Goal: Information Seeking & Learning: Learn about a topic

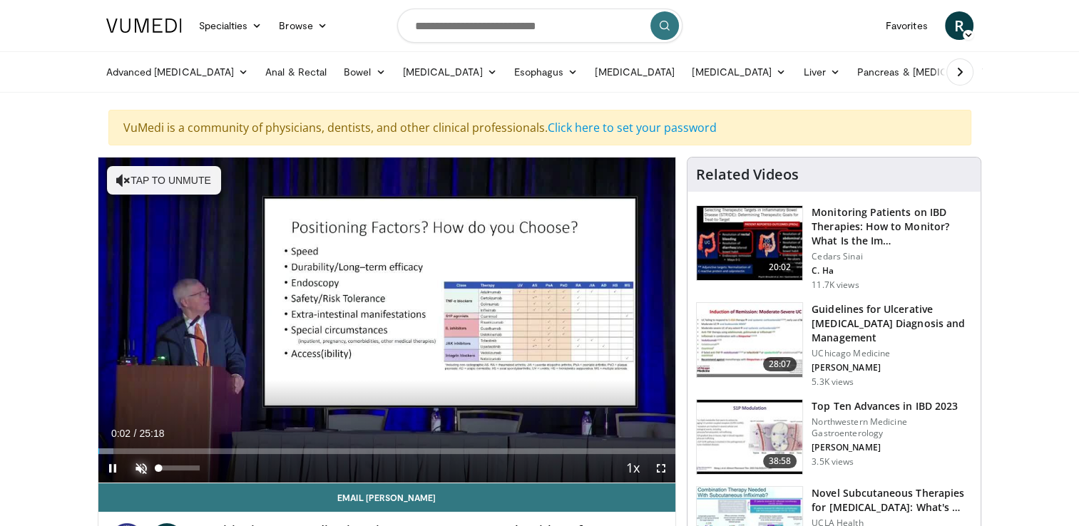
click at [149, 467] on span "Video Player" at bounding box center [141, 468] width 29 height 29
click at [658, 469] on span "Video Player" at bounding box center [661, 468] width 29 height 29
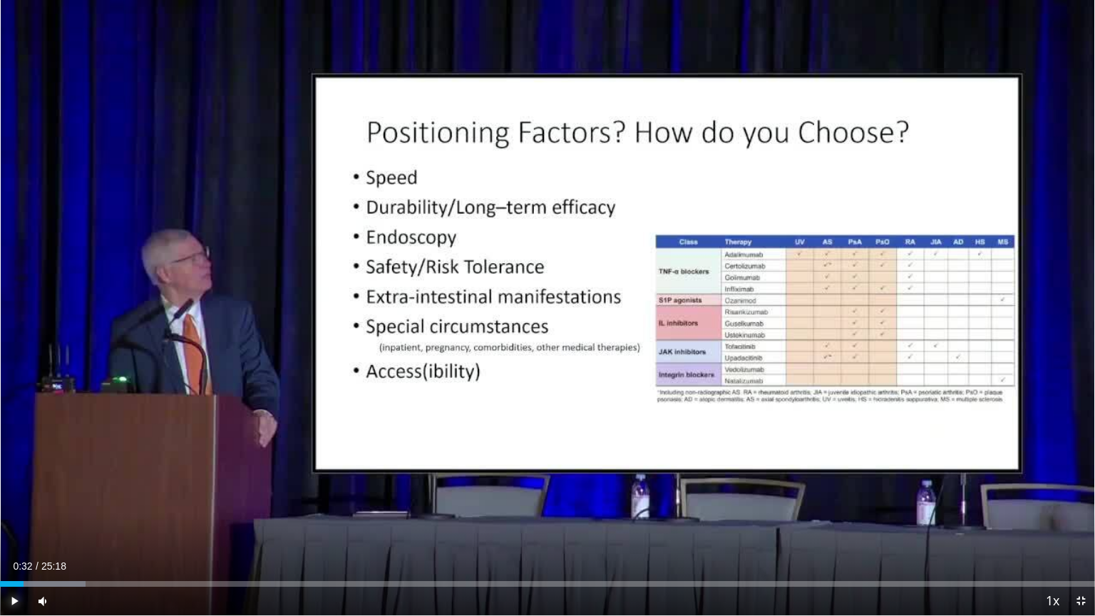
click at [16, 525] on span "Video Player" at bounding box center [14, 601] width 29 height 29
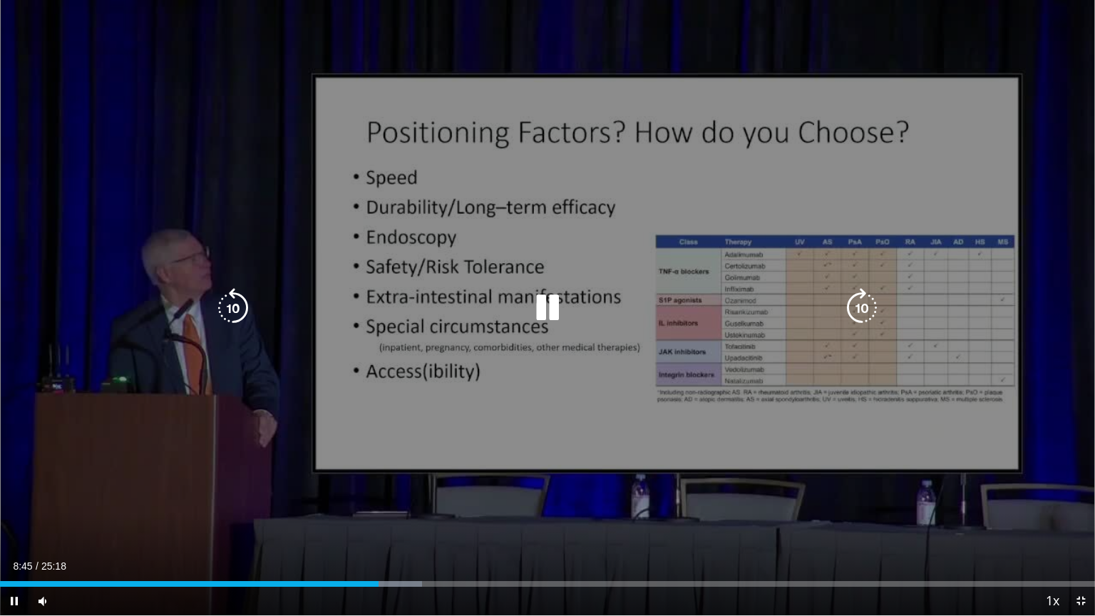
click at [234, 314] on icon "Video Player" at bounding box center [233, 308] width 40 height 40
click at [545, 314] on icon "Video Player" at bounding box center [548, 308] width 40 height 40
click at [544, 302] on icon "Video Player" at bounding box center [548, 308] width 40 height 40
click at [1078, 525] on span "Video Player" at bounding box center [1080, 601] width 29 height 29
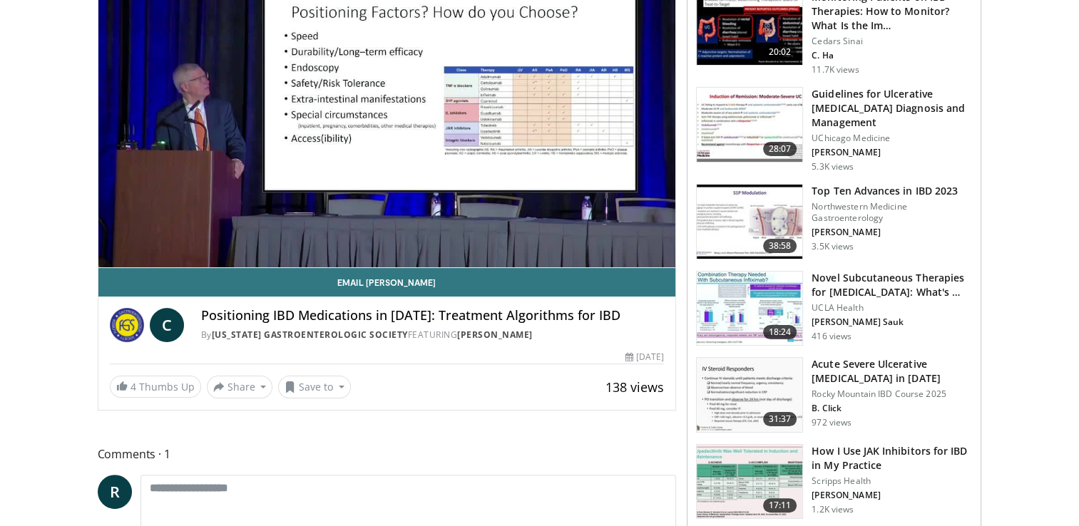
scroll to position [228, 0]
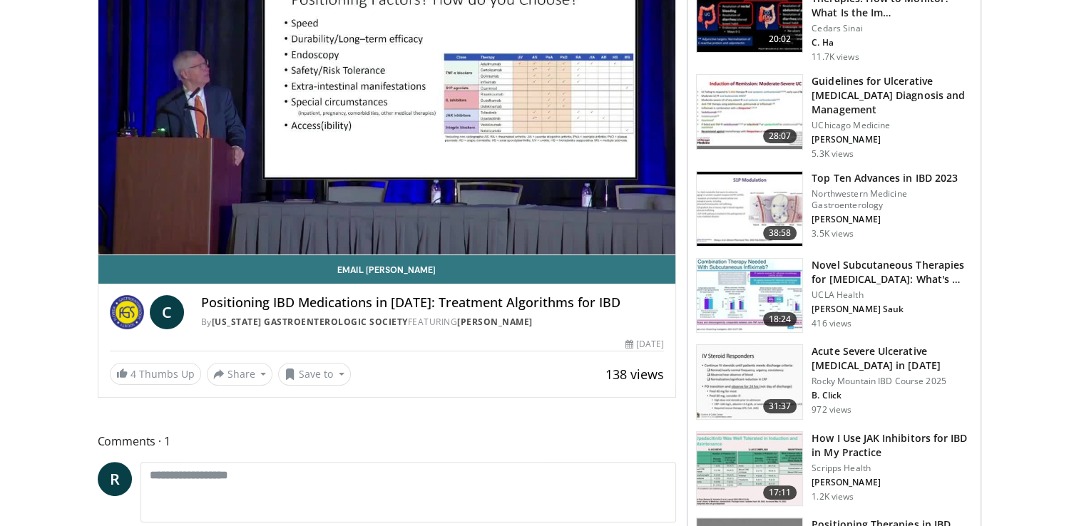
click at [779, 458] on img at bounding box center [749, 469] width 106 height 74
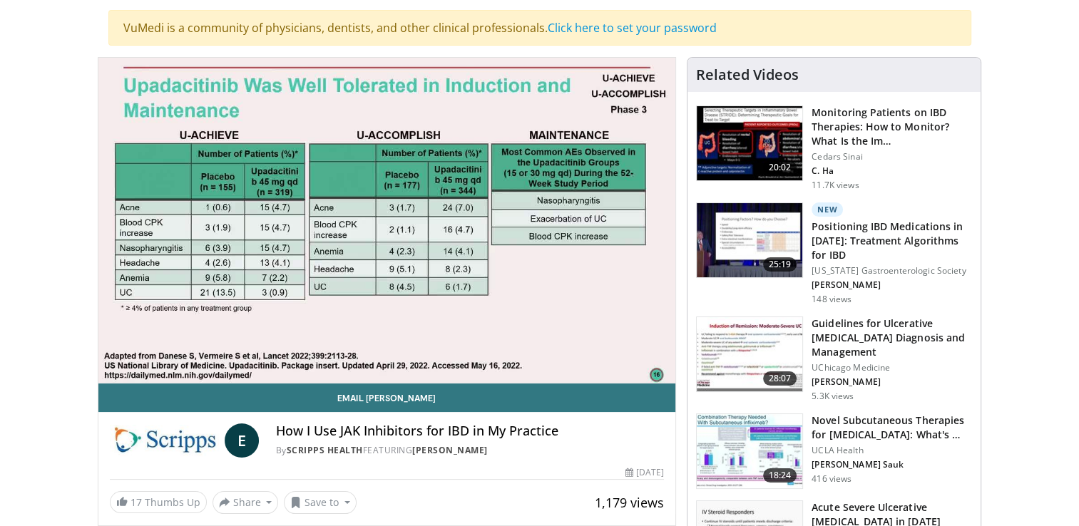
scroll to position [114, 0]
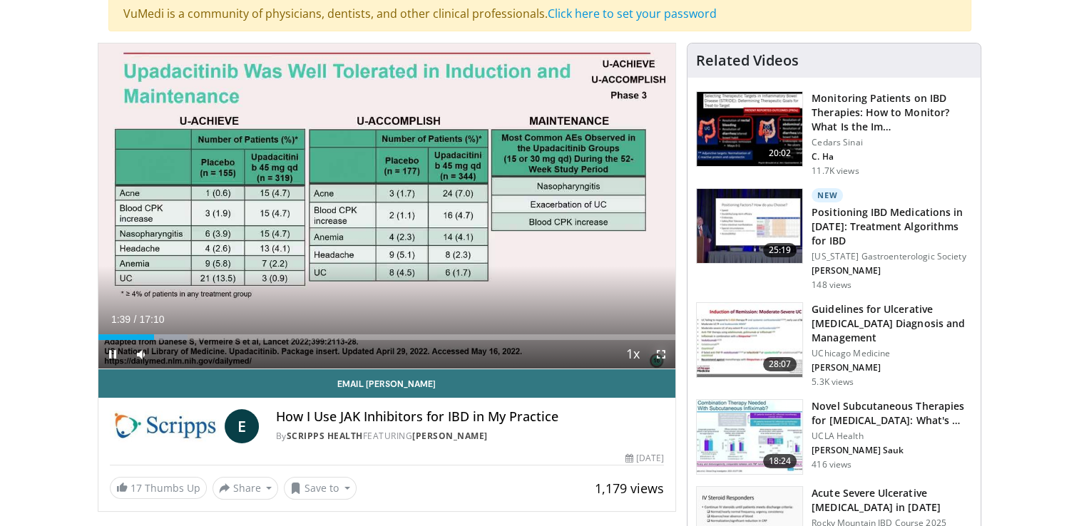
click at [654, 354] on span "Video Player" at bounding box center [661, 354] width 29 height 29
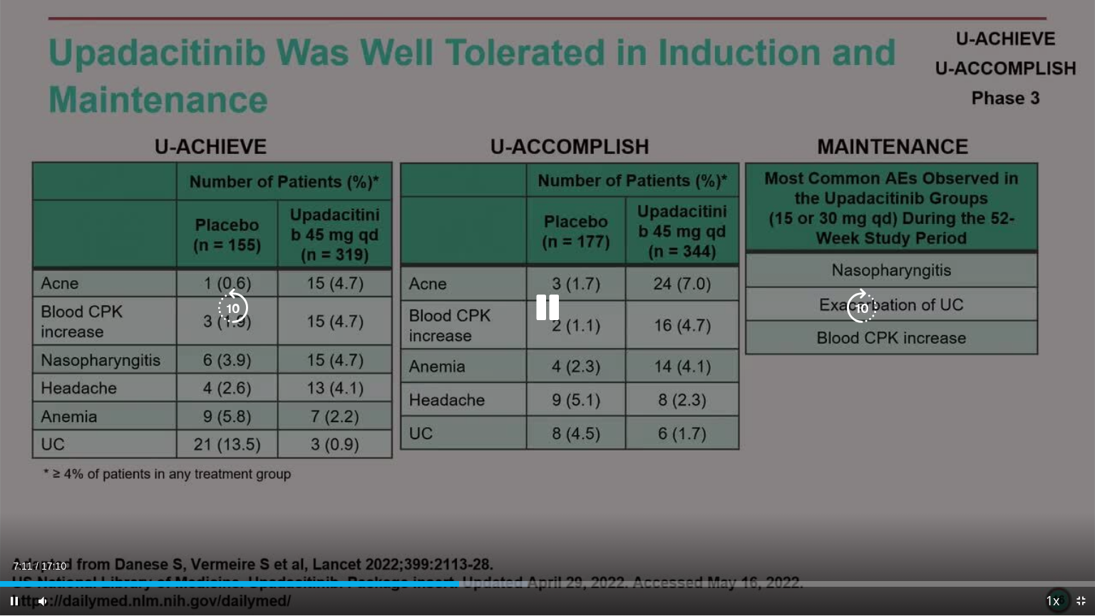
click at [222, 298] on icon "Video Player" at bounding box center [233, 308] width 40 height 40
click at [222, 309] on icon "Video Player" at bounding box center [233, 308] width 40 height 40
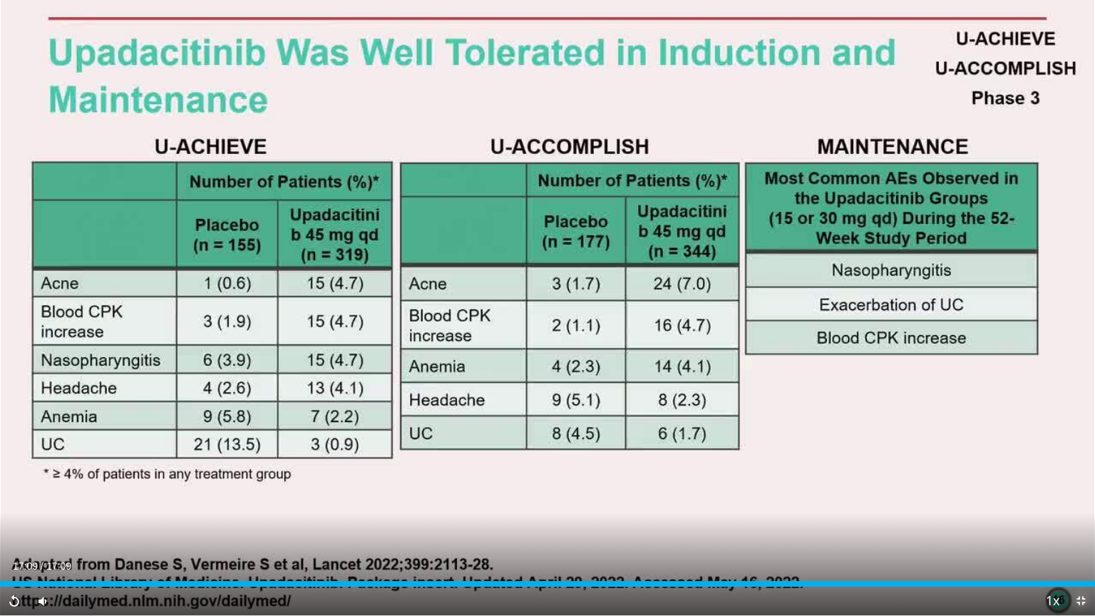
click at [1078, 525] on span "Video Player" at bounding box center [1080, 601] width 29 height 29
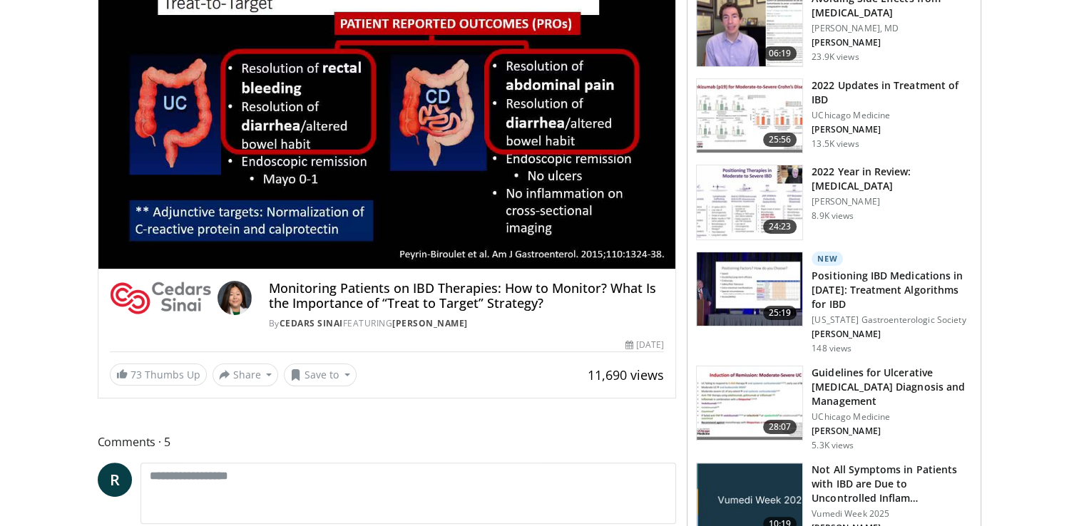
scroll to position [228, 0]
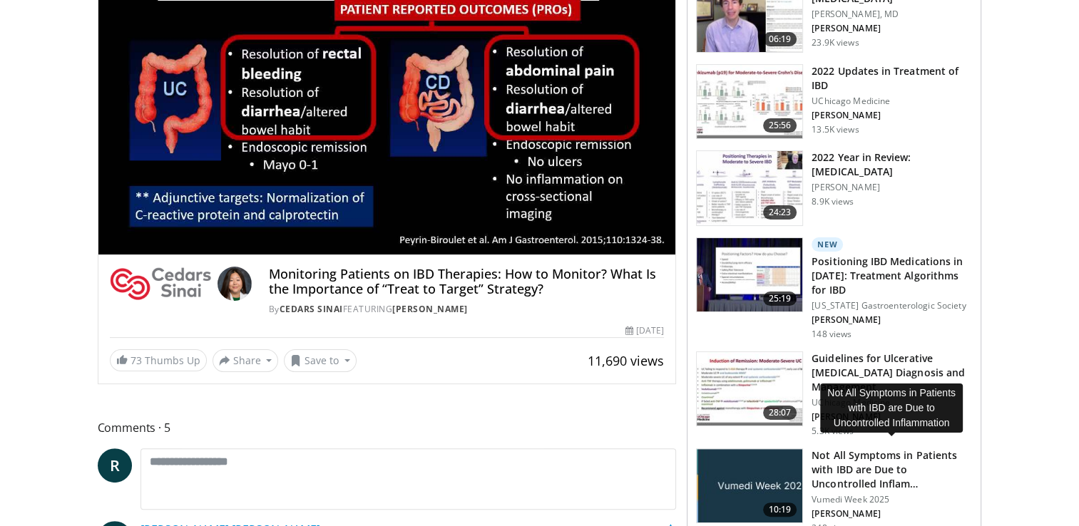
click at [845, 452] on h3 "Not All Symptoms in Patients with IBD are Due to Uncontrolled Inflam…" at bounding box center [891, 469] width 160 height 43
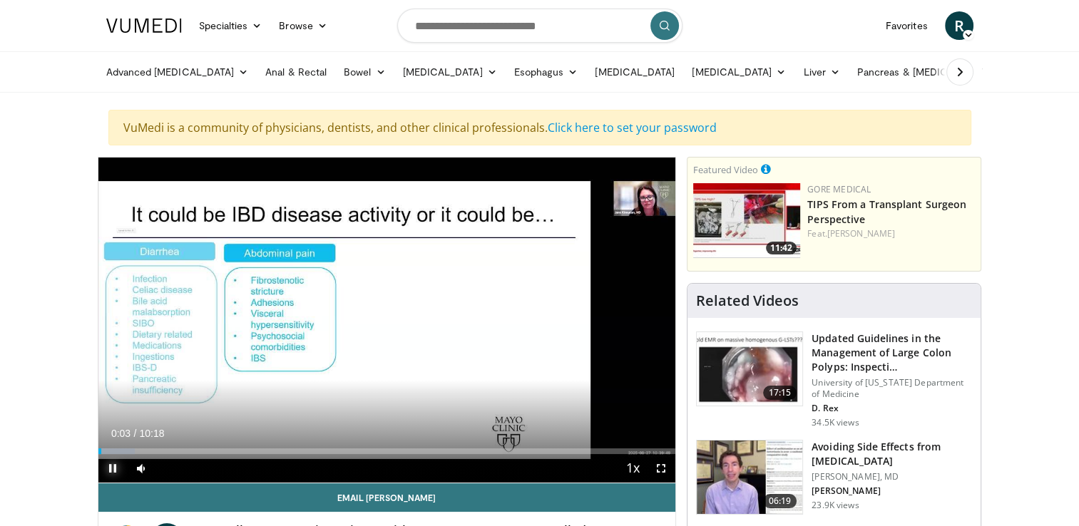
click at [108, 466] on span "Video Player" at bounding box center [112, 468] width 29 height 29
click at [794, 70] on link "Liver" at bounding box center [820, 72] width 53 height 29
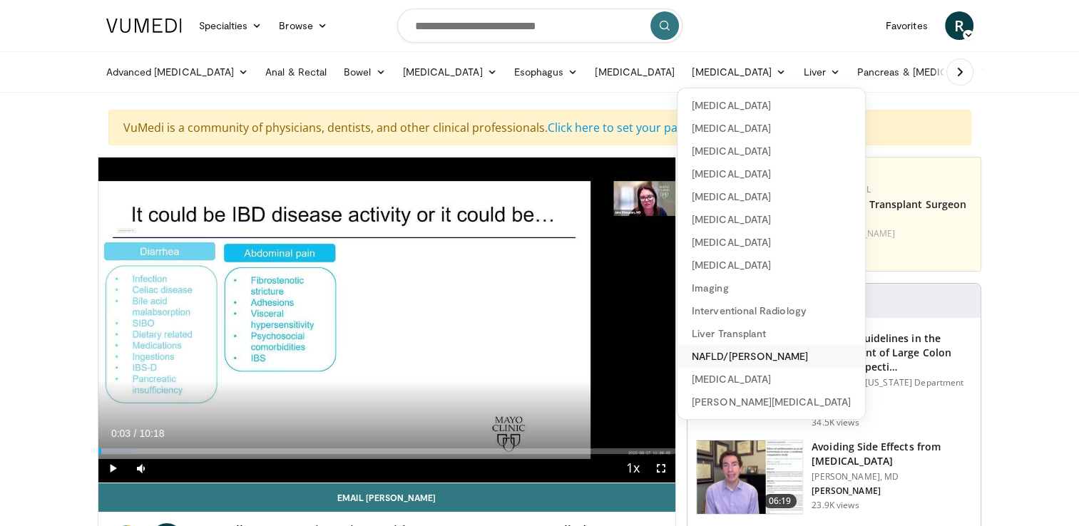
click at [686, 360] on link "NAFLD/[PERSON_NAME]" at bounding box center [770, 356] width 187 height 23
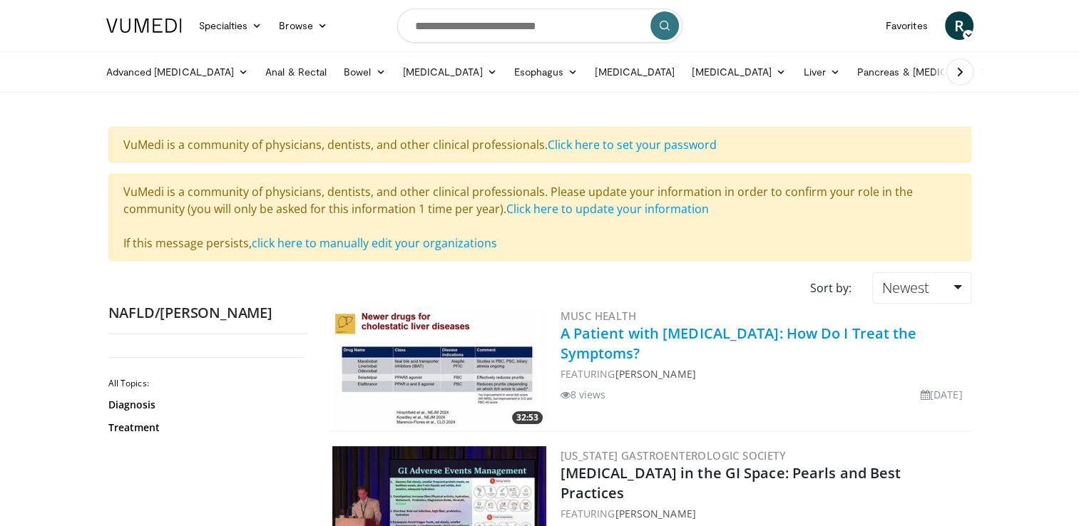
click at [624, 331] on link "A Patient with [MEDICAL_DATA]: How Do I Treat the Symptoms?" at bounding box center [738, 343] width 356 height 39
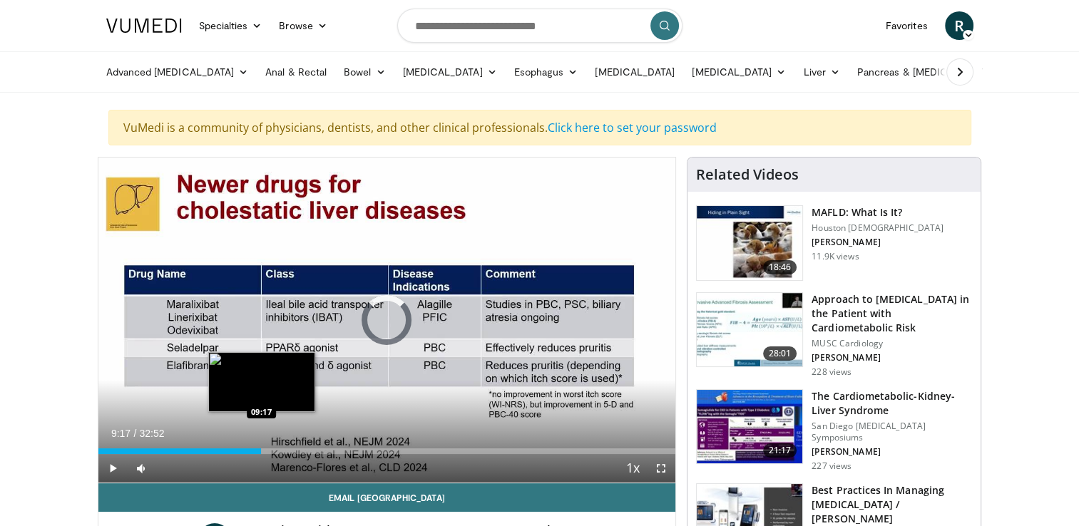
click at [261, 451] on div "Loaded : 0.00% 00:05 09:17" at bounding box center [386, 451] width 577 height 6
